Goal: Find specific page/section

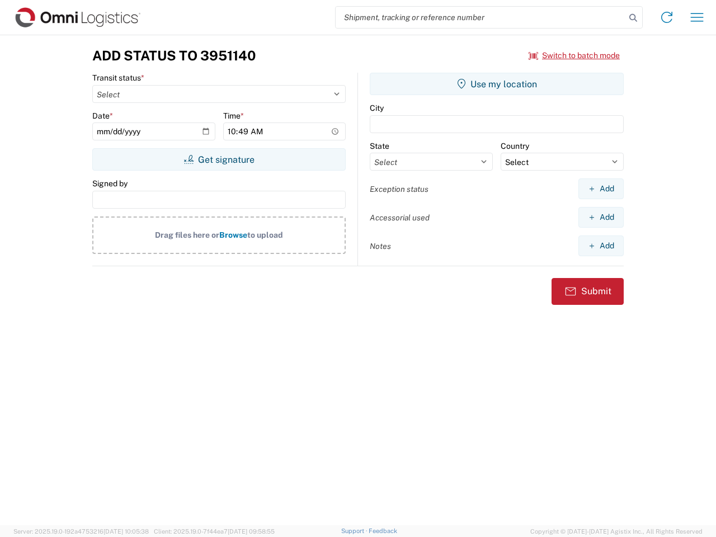
click at [480, 17] on input "search" at bounding box center [481, 17] width 290 height 21
click at [633, 18] on icon at bounding box center [633, 18] width 16 height 16
click at [667, 17] on icon at bounding box center [667, 17] width 18 height 18
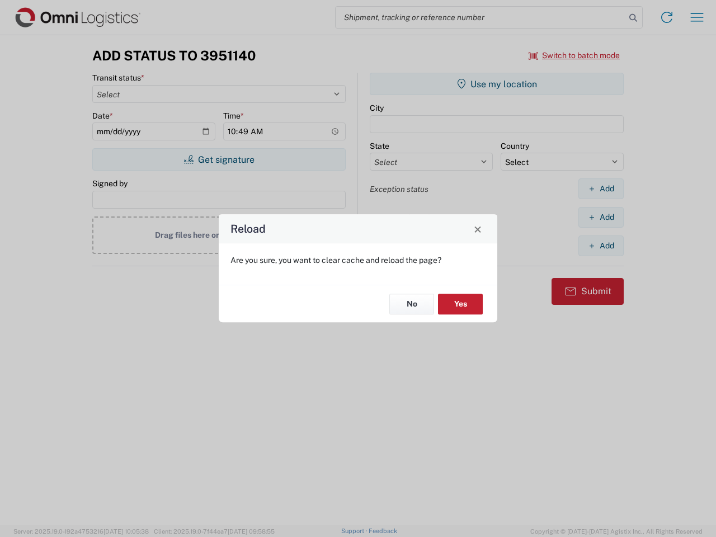
click at [697, 17] on div "Reload Are you sure, you want to clear cache and reload the page? No Yes" at bounding box center [358, 268] width 716 height 537
click at [574, 55] on div "Reload Are you sure, you want to clear cache and reload the page? No Yes" at bounding box center [358, 268] width 716 height 537
click at [219, 159] on div "Reload Are you sure, you want to clear cache and reload the page? No Yes" at bounding box center [358, 268] width 716 height 537
click at [497, 84] on div "Reload Are you sure, you want to clear cache and reload the page? No Yes" at bounding box center [358, 268] width 716 height 537
click at [601, 188] on div "Reload Are you sure, you want to clear cache and reload the page? No Yes" at bounding box center [358, 268] width 716 height 537
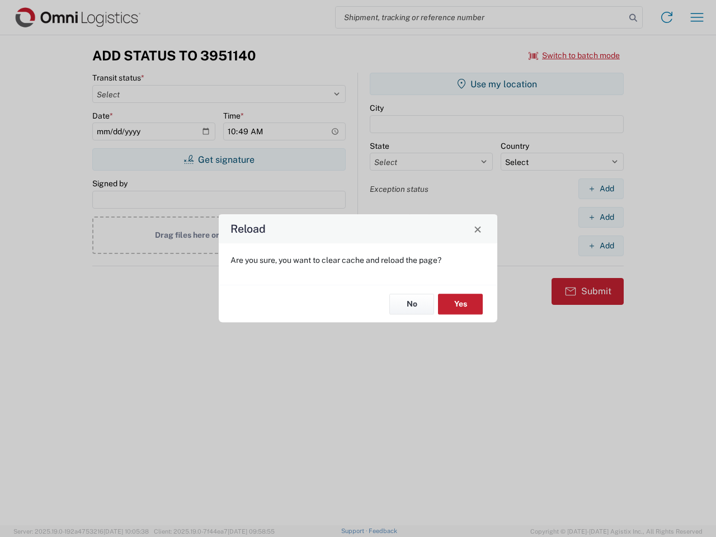
click at [601, 217] on div "Reload Are you sure, you want to clear cache and reload the page? No Yes" at bounding box center [358, 268] width 716 height 537
click at [601, 245] on div "Reload Are you sure, you want to clear cache and reload the page? No Yes" at bounding box center [358, 268] width 716 height 537
